Goal: Task Accomplishment & Management: Use online tool/utility

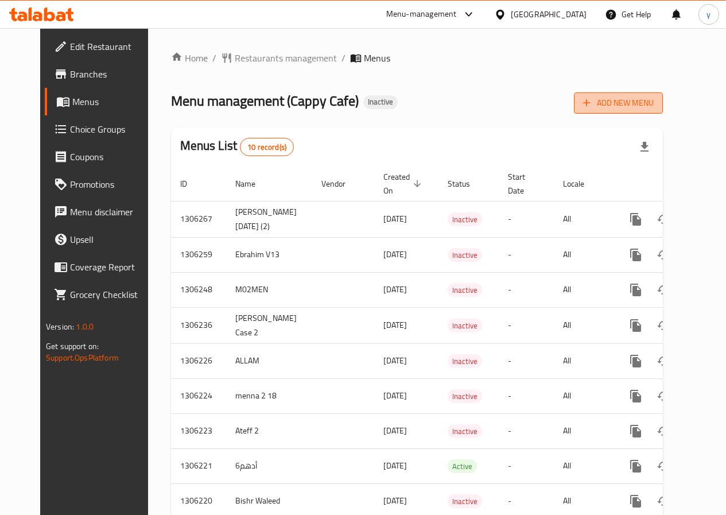
click at [654, 107] on span "Add New Menu" at bounding box center [618, 103] width 71 height 14
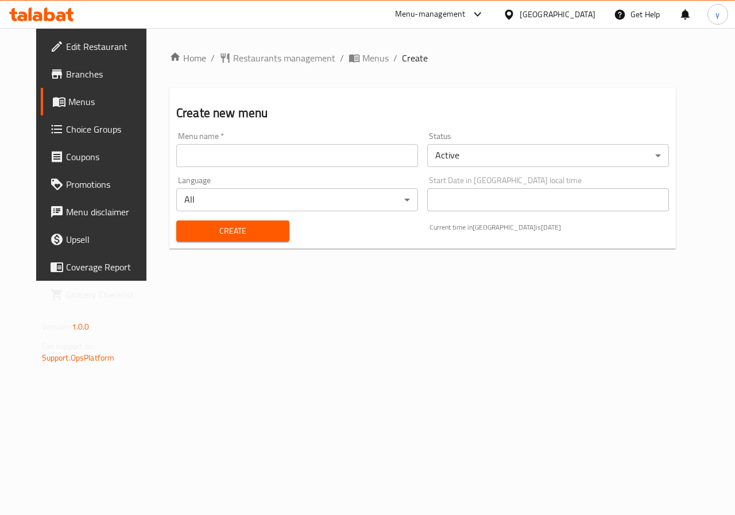
click at [263, 160] on input "text" at bounding box center [297, 155] width 242 height 23
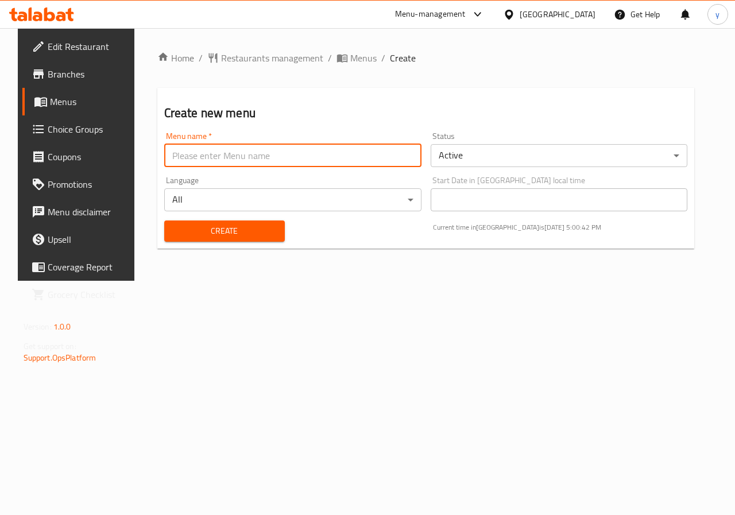
click at [277, 154] on input "text" at bounding box center [292, 155] width 257 height 23
type input "d"
click at [316, 142] on div "Menu name   * [PERSON_NAME] name *" at bounding box center [292, 149] width 257 height 35
drag, startPoint x: 309, startPoint y: 153, endPoint x: 304, endPoint y: 156, distance: 6.7
click at [309, 153] on input "سي" at bounding box center [292, 155] width 257 height 23
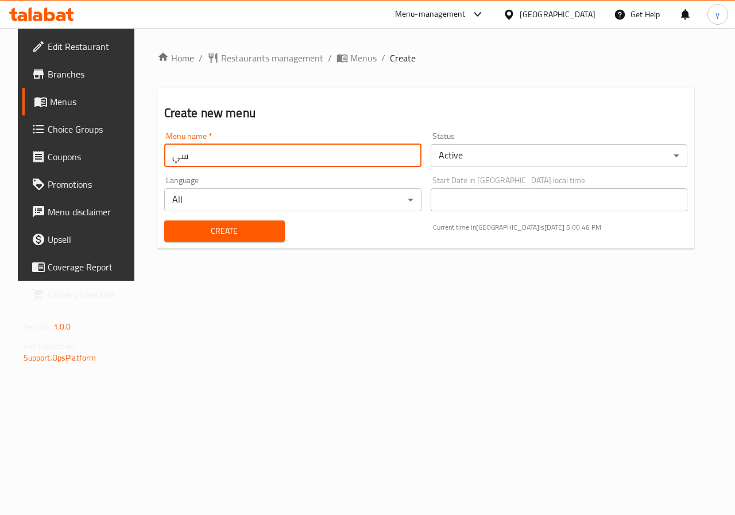
type input "س"
click at [297, 161] on input "س" at bounding box center [292, 155] width 257 height 23
click at [297, 161] on input "text" at bounding box center [292, 155] width 257 height 23
click at [164, 157] on input "[PERSON_NAME] دلوقتي2" at bounding box center [292, 155] width 257 height 23
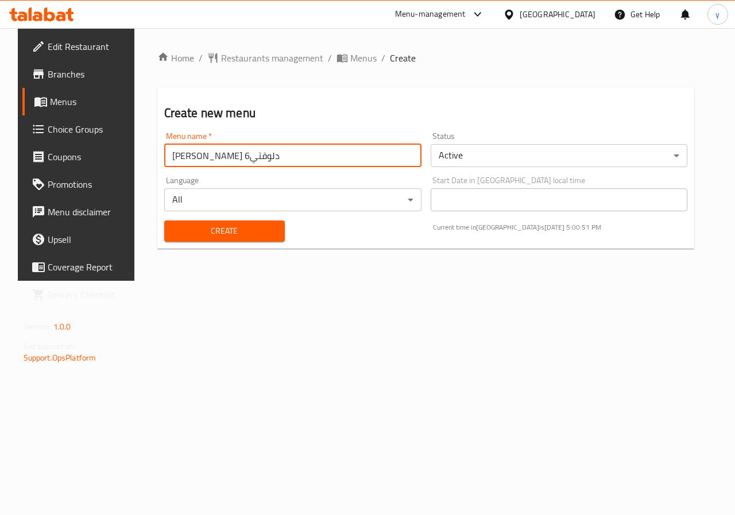
type input "[PERSON_NAME] دلوقتي6"
click at [263, 227] on span "Create" at bounding box center [224, 231] width 102 height 14
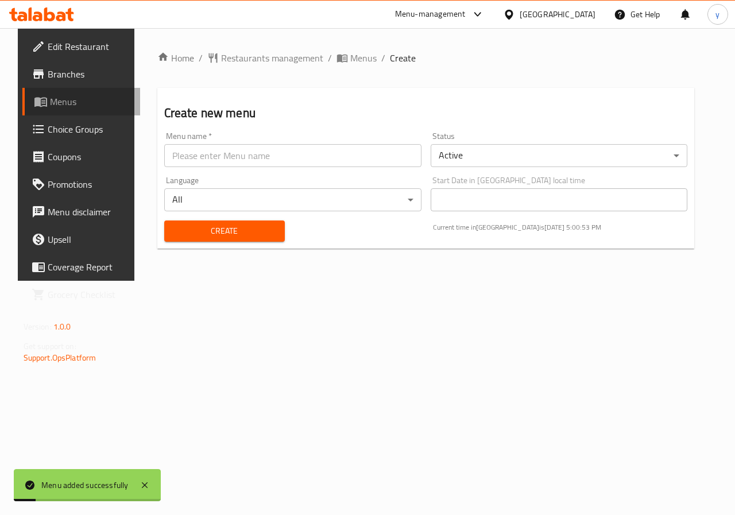
click at [50, 106] on span "Menus" at bounding box center [91, 102] width 82 height 14
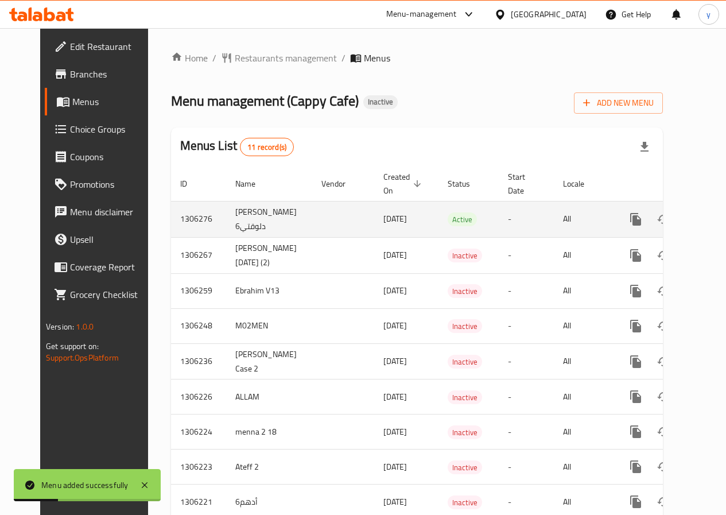
click at [686, 225] on div "Home / Restaurants management / Menus Menu management ( Cappy Cafe ) Inactive A…" at bounding box center [417, 325] width 538 height 594
click at [712, 226] on icon "enhanced table" at bounding box center [719, 219] width 14 height 14
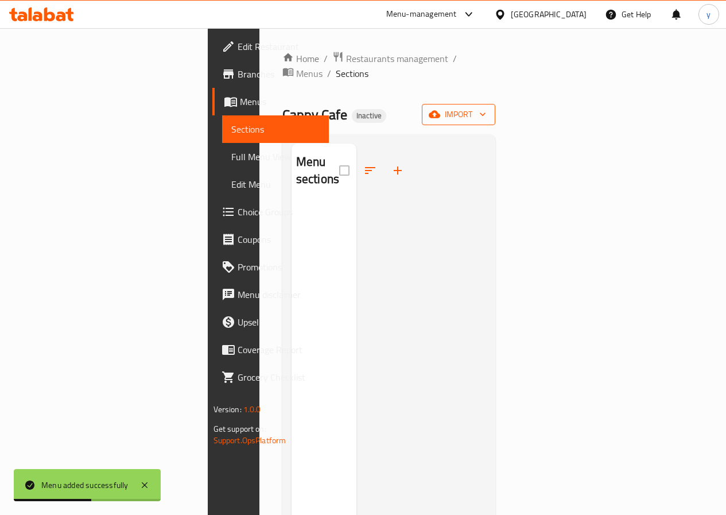
click at [486, 107] on span "import" at bounding box center [458, 114] width 55 height 14
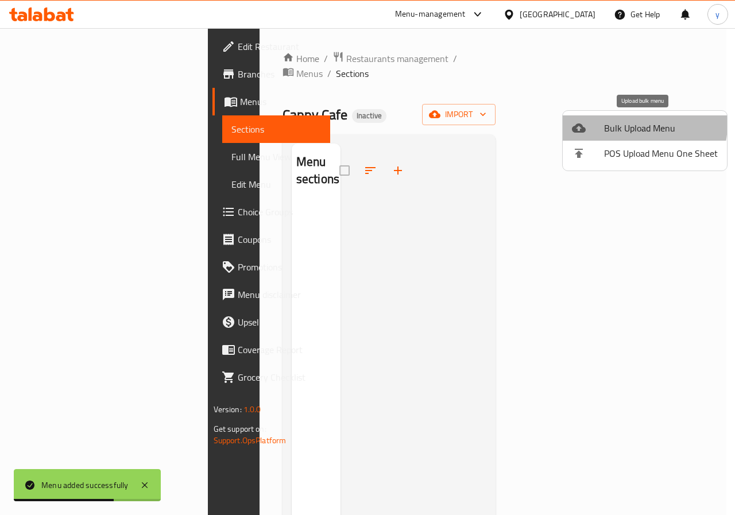
click at [633, 124] on span "Bulk Upload Menu" at bounding box center [661, 128] width 114 height 14
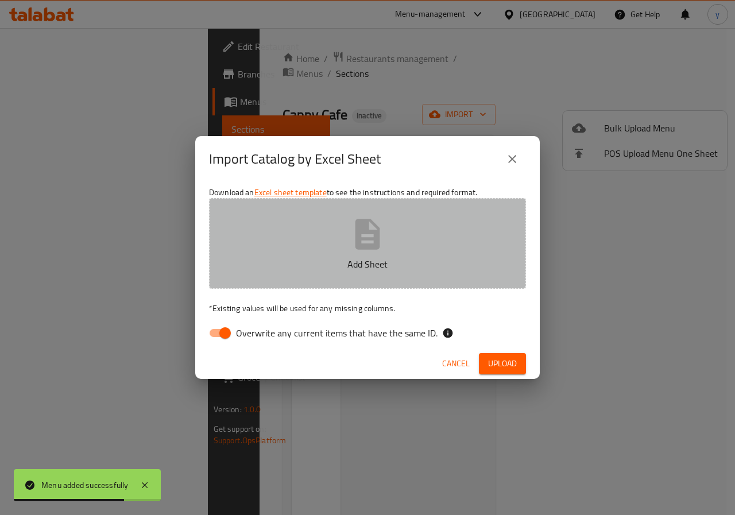
click at [405, 232] on button "Add Sheet" at bounding box center [367, 243] width 317 height 91
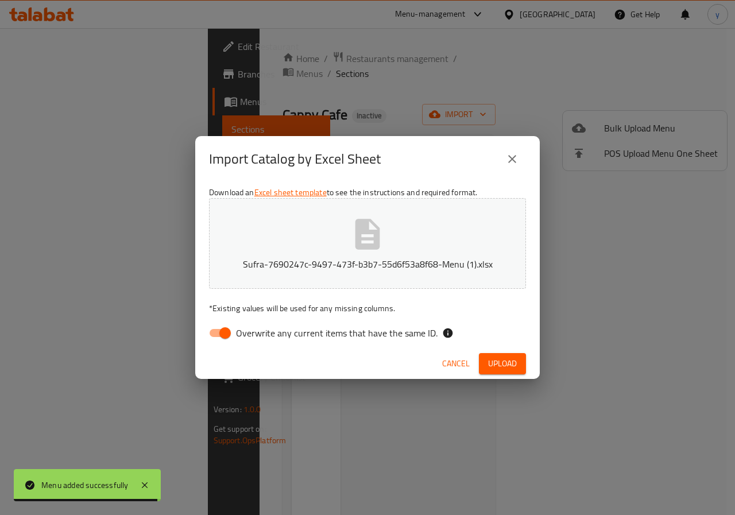
click at [254, 328] on span "Overwrite any current items that have the same ID." at bounding box center [337, 333] width 202 height 14
click at [254, 328] on input "Overwrite any current items that have the same ID." at bounding box center [224, 333] width 65 height 22
checkbox input "false"
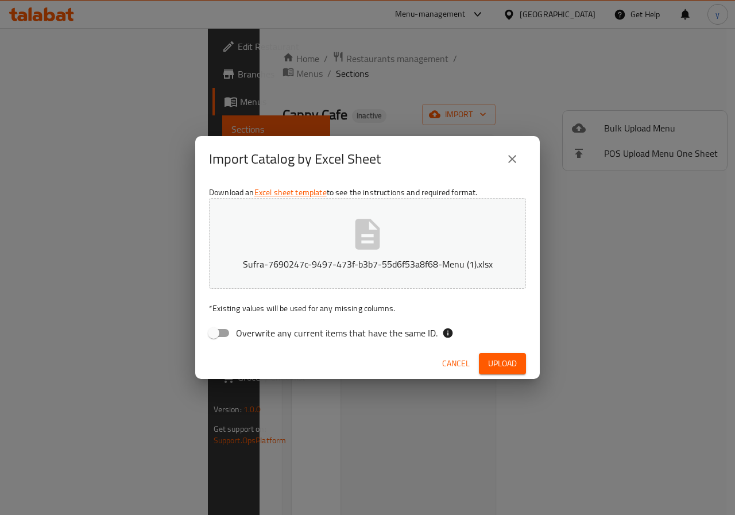
click at [487, 354] on div "Cancel Upload" at bounding box center [367, 364] width 344 height 30
click at [487, 354] on button "Upload" at bounding box center [502, 363] width 47 height 21
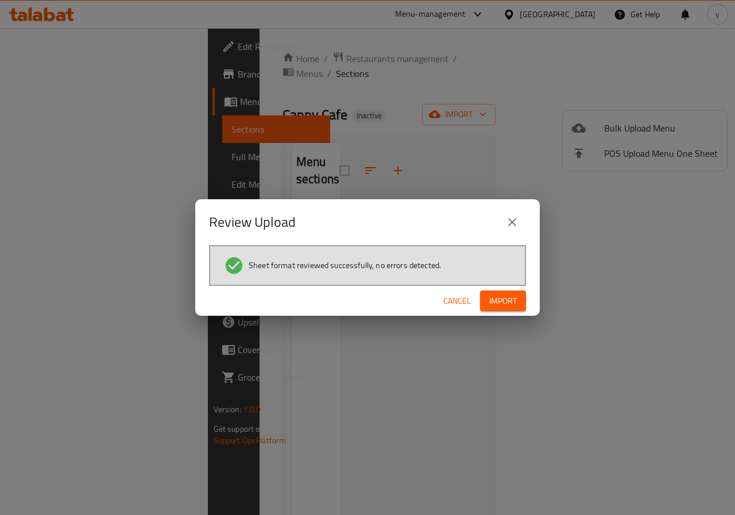
click at [511, 296] on span "Import" at bounding box center [503, 301] width 28 height 14
click at [506, 301] on icon "button" at bounding box center [507, 300] width 11 height 11
click at [506, 301] on span "Import" at bounding box center [503, 301] width 28 height 14
click at [508, 300] on span "Import" at bounding box center [503, 301] width 28 height 14
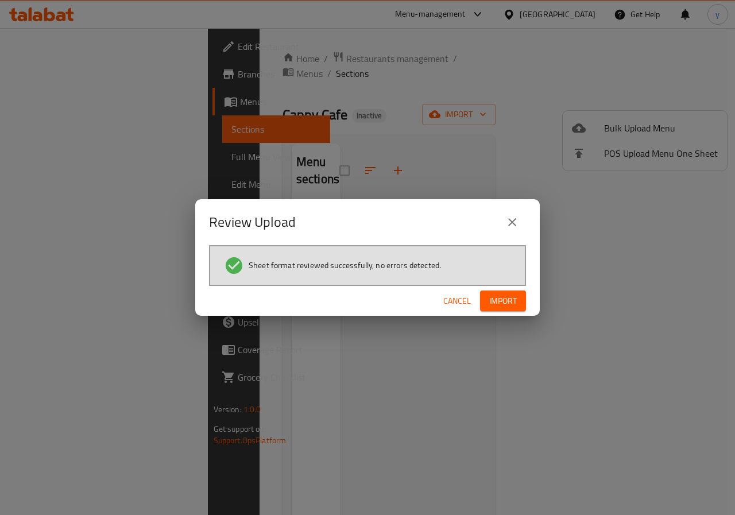
click at [496, 303] on span "Import" at bounding box center [503, 301] width 28 height 14
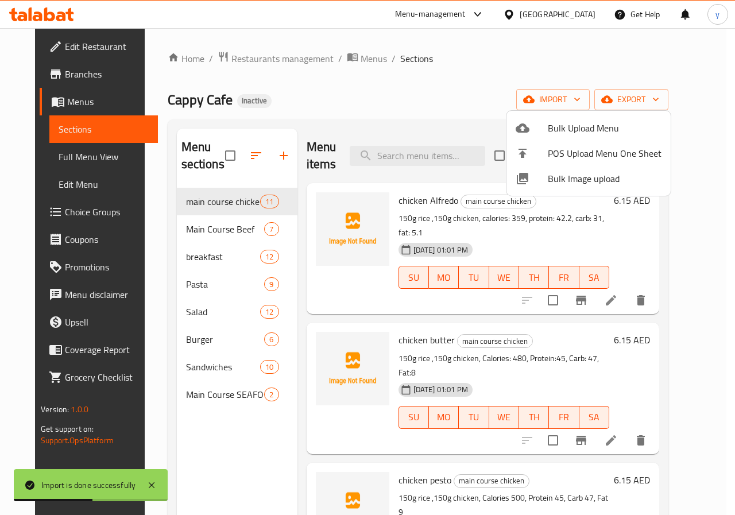
click at [402, 100] on div at bounding box center [367, 257] width 735 height 515
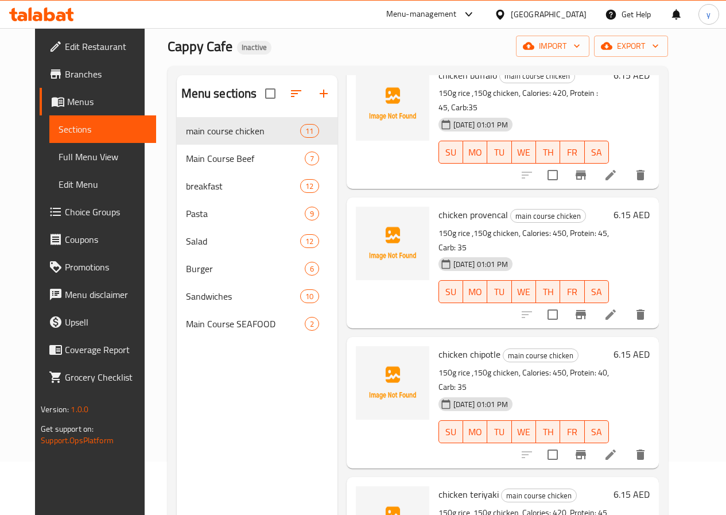
scroll to position [161, 0]
